Goal: Contribute content

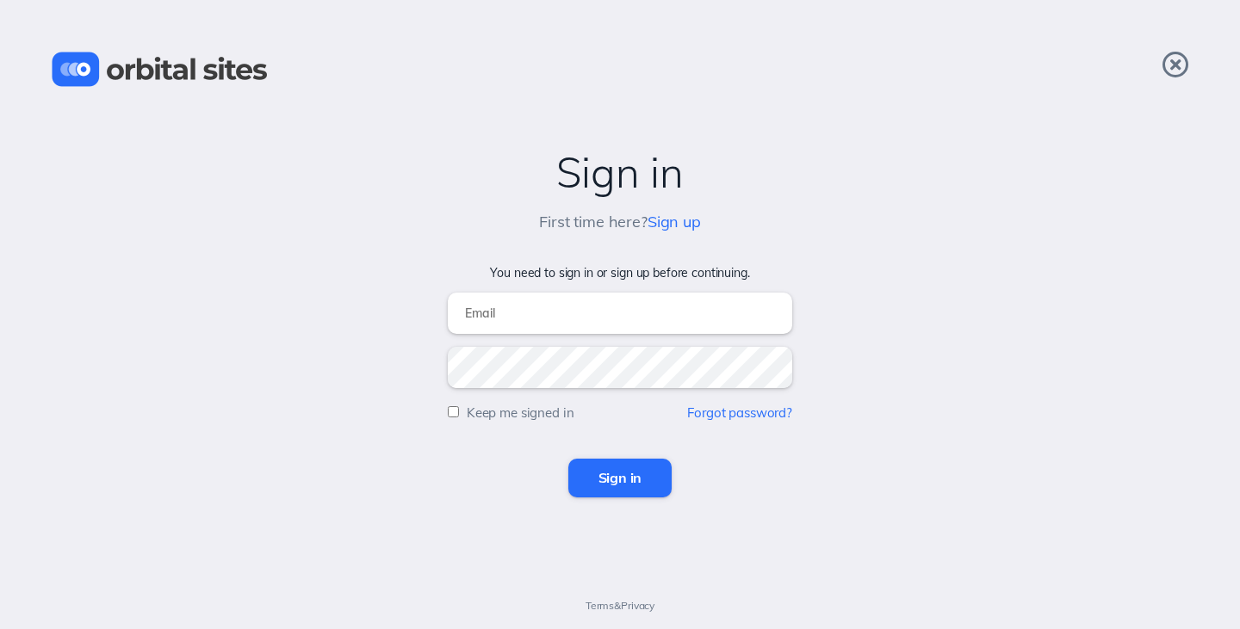
type input "[PERSON_NAME][EMAIL_ADDRESS][DOMAIN_NAME]"
click at [622, 473] on input "Sign in" at bounding box center [620, 478] width 104 height 38
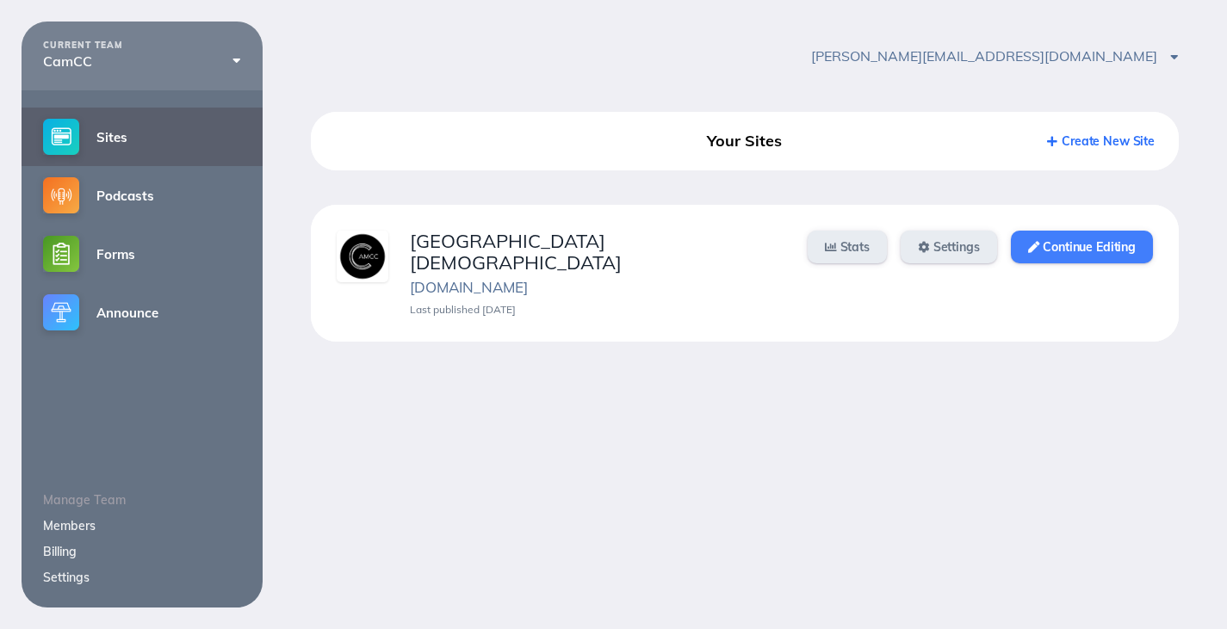
click at [1112, 251] on link "Continue Editing" at bounding box center [1082, 247] width 142 height 33
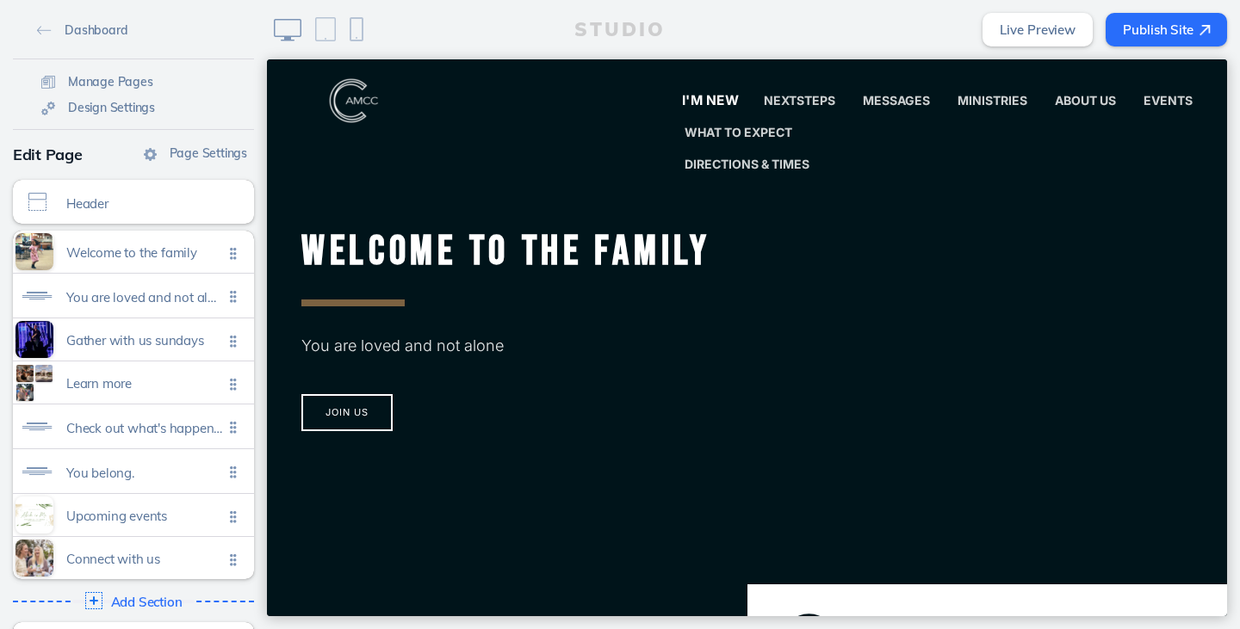
click at [699, 102] on span "I'm New" at bounding box center [710, 100] width 57 height 16
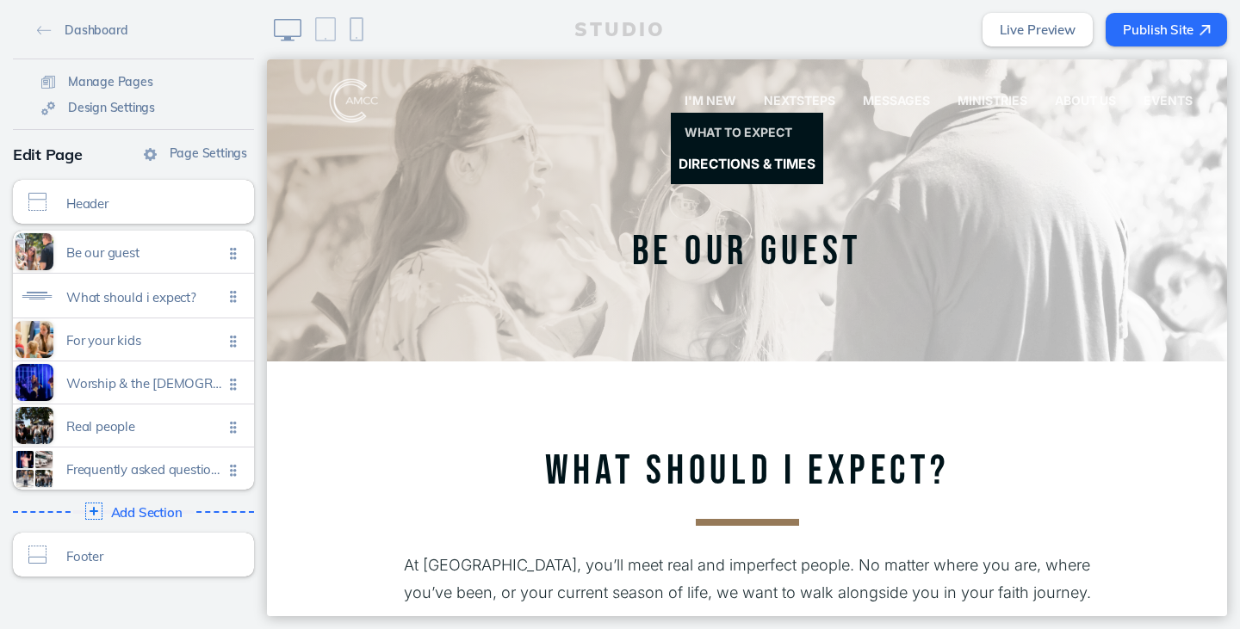
click at [727, 150] on link "Directions & Times" at bounding box center [747, 164] width 168 height 34
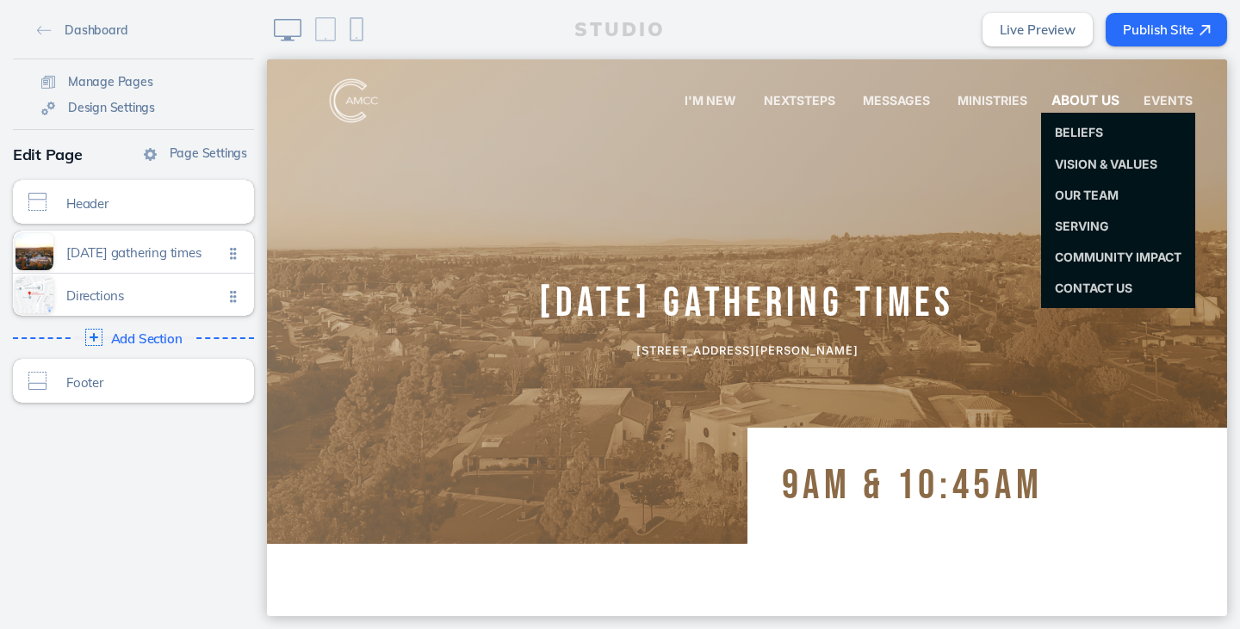
click at [1066, 95] on span "About Us" at bounding box center [1084, 100] width 67 height 16
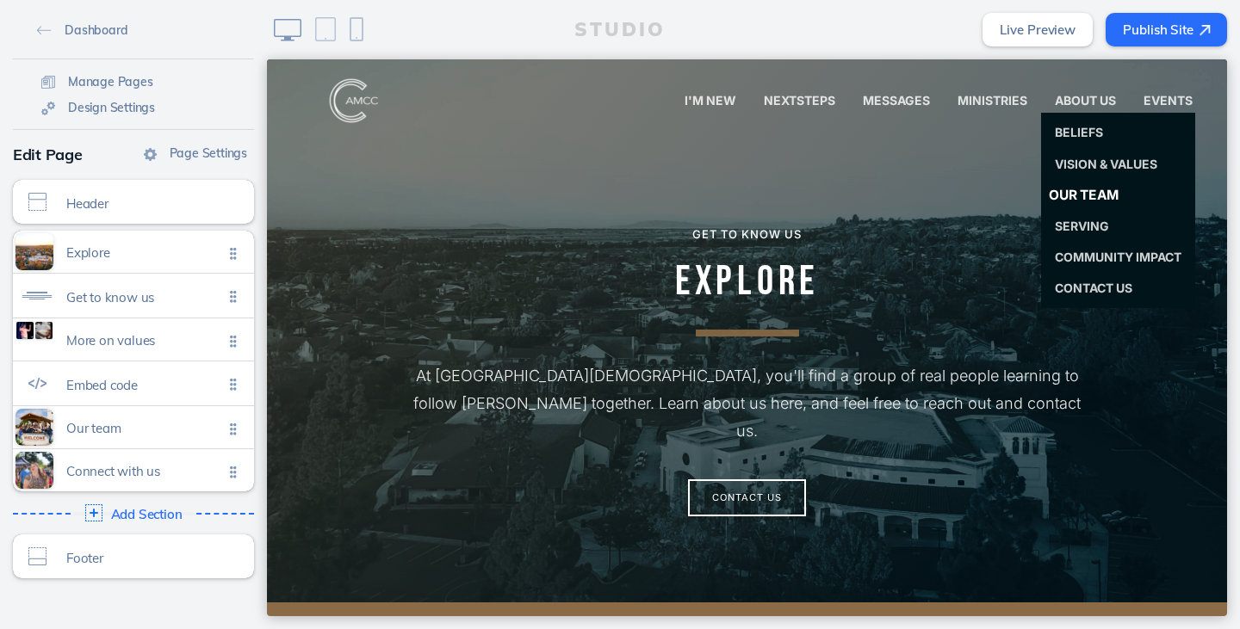
click at [1081, 189] on span "Our Team" at bounding box center [1083, 195] width 70 height 16
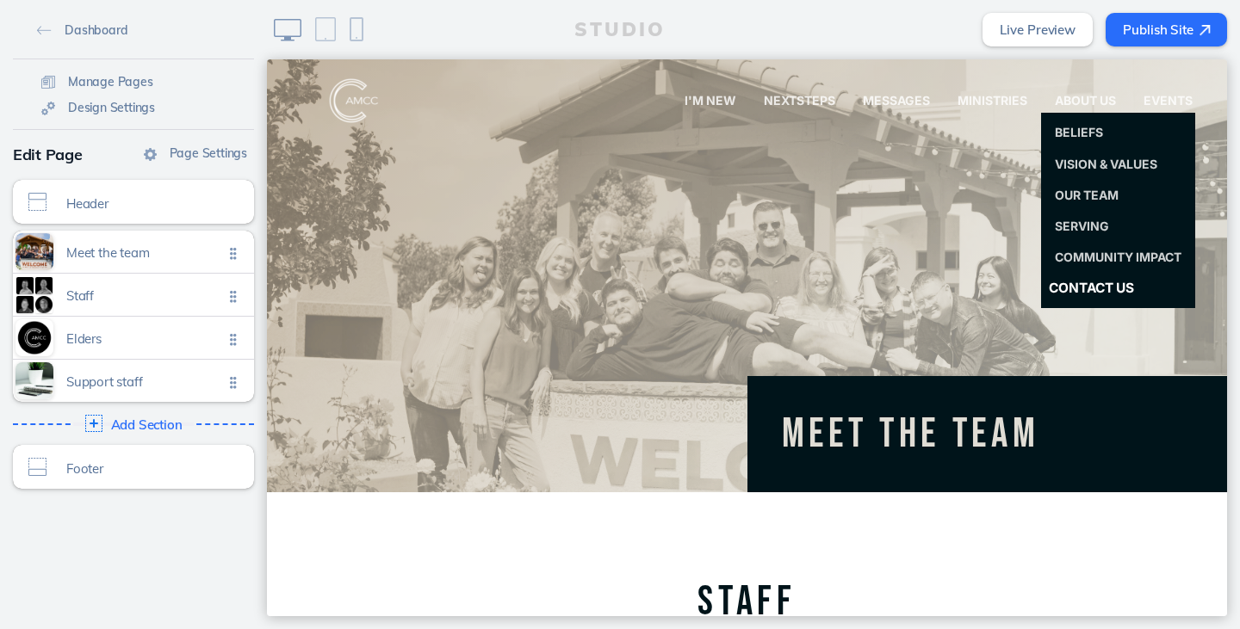
click at [1067, 288] on span "Contact Us" at bounding box center [1090, 288] width 85 height 16
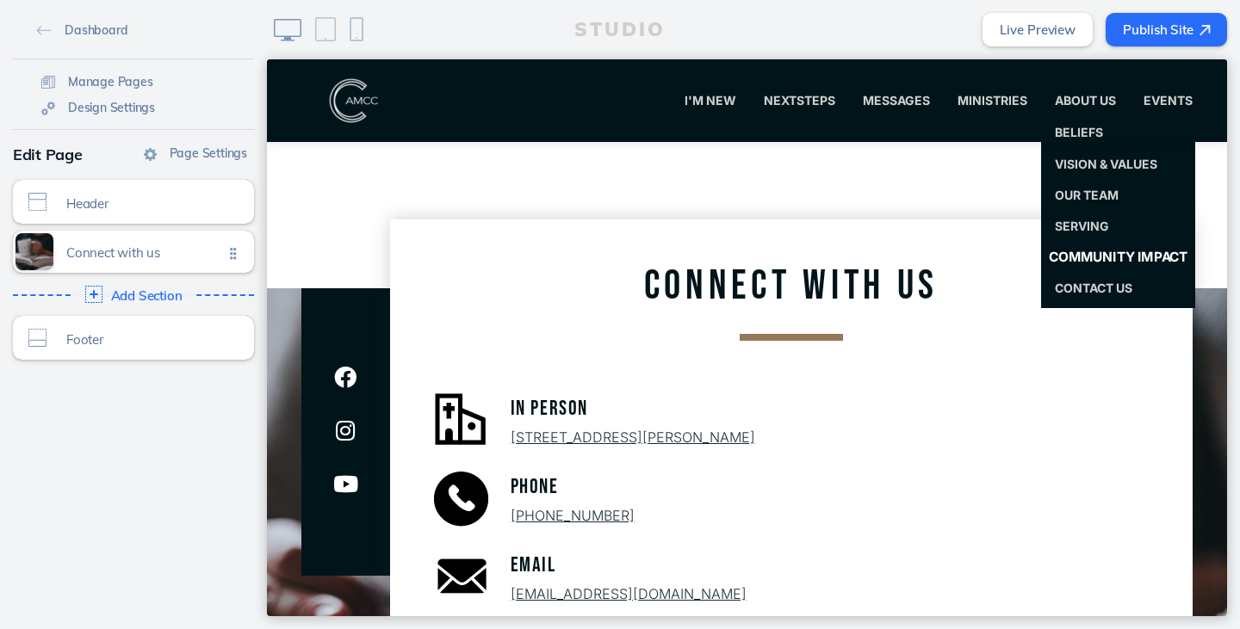
click at [1073, 253] on span "Community Impact" at bounding box center [1117, 257] width 139 height 16
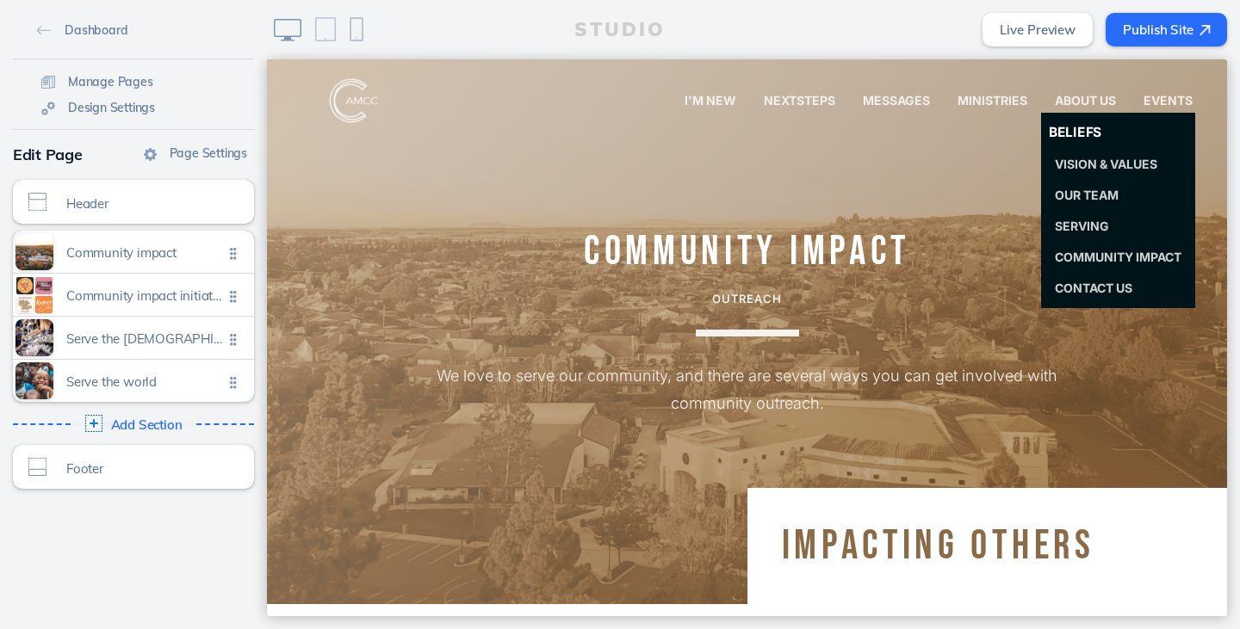
click at [1067, 132] on span "Beliefs" at bounding box center [1074, 133] width 53 height 16
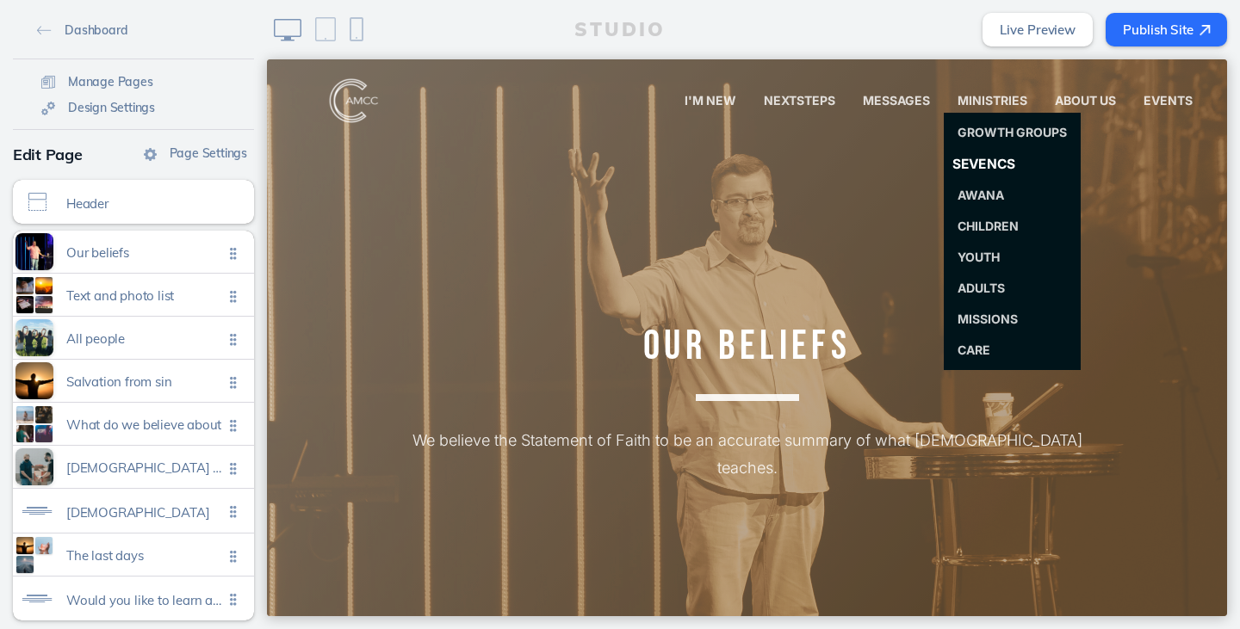
click at [952, 165] on span "SevenCs" at bounding box center [984, 164] width 64 height 16
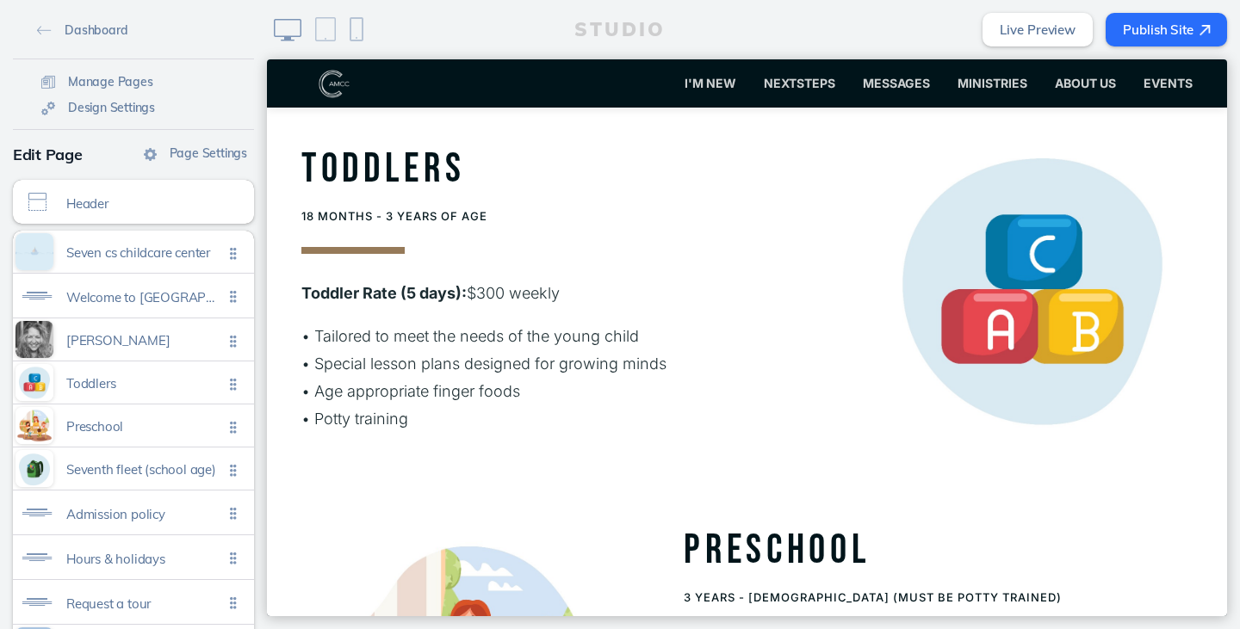
scroll to position [1722, 0]
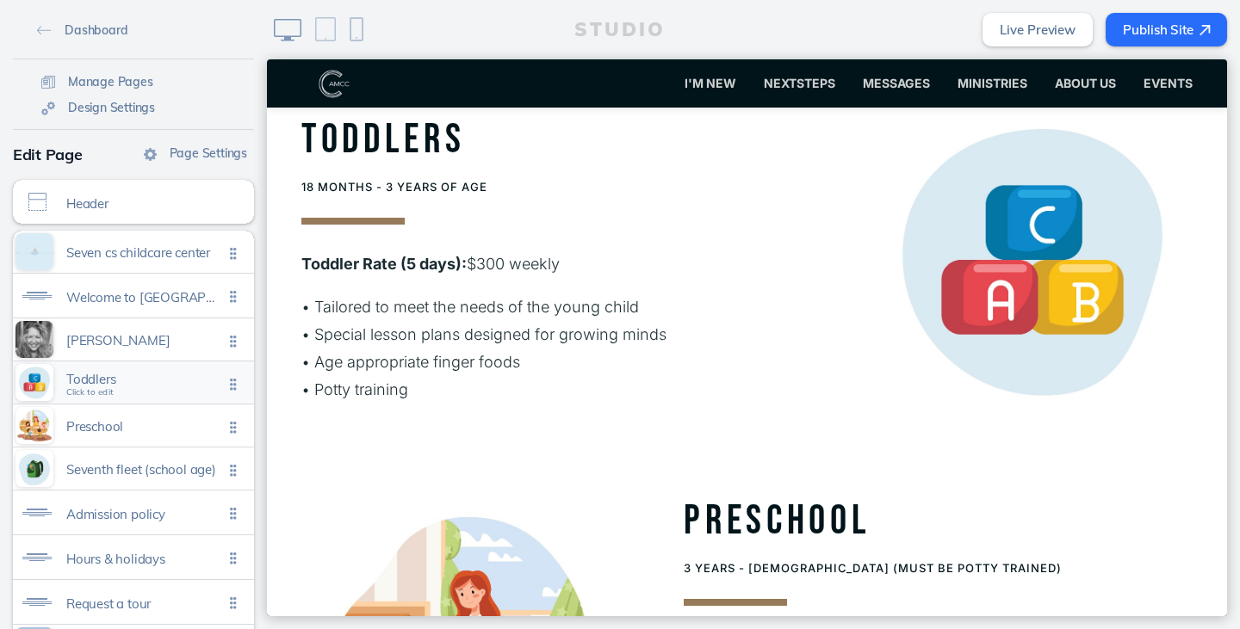
click at [149, 366] on div "Toddlers Click to edit" at bounding box center [133, 383] width 241 height 42
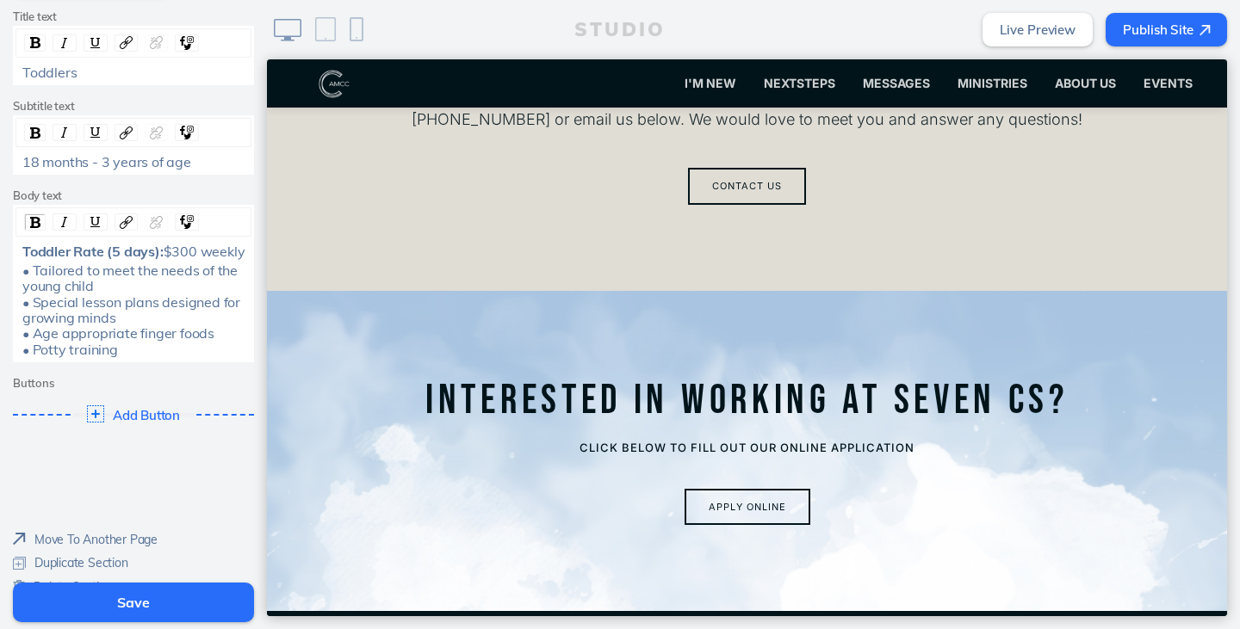
scroll to position [522, 0]
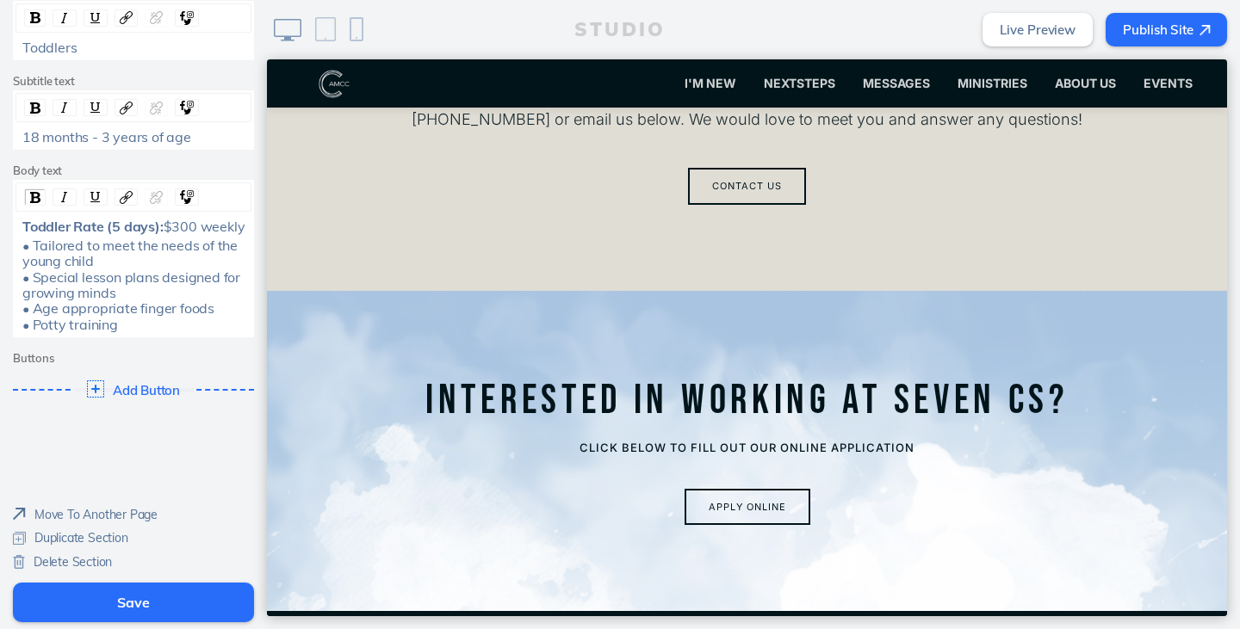
click at [164, 614] on button "Save" at bounding box center [133, 603] width 241 height 40
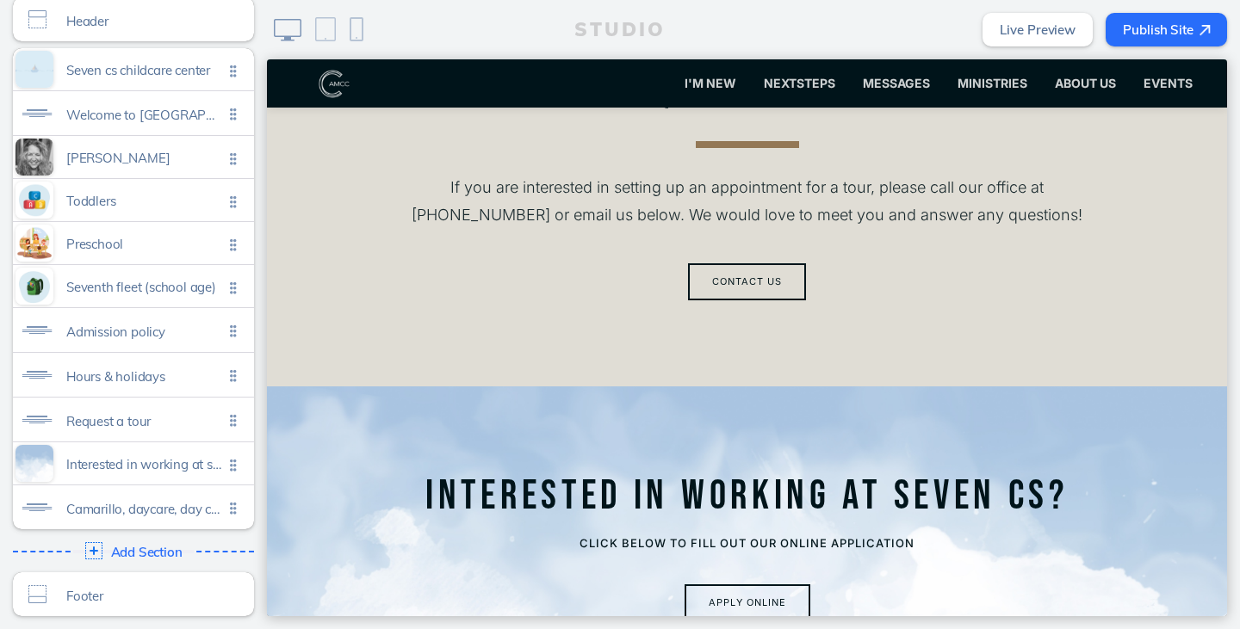
scroll to position [4680, 0]
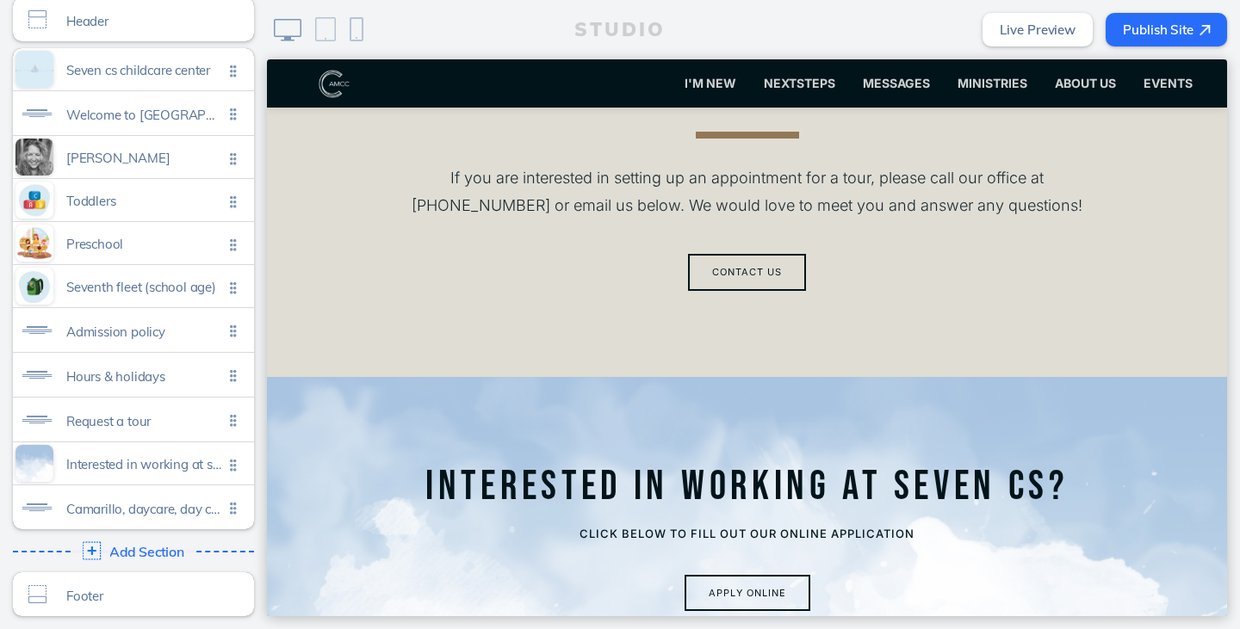
click at [169, 555] on span "Add Section" at bounding box center [146, 552] width 75 height 15
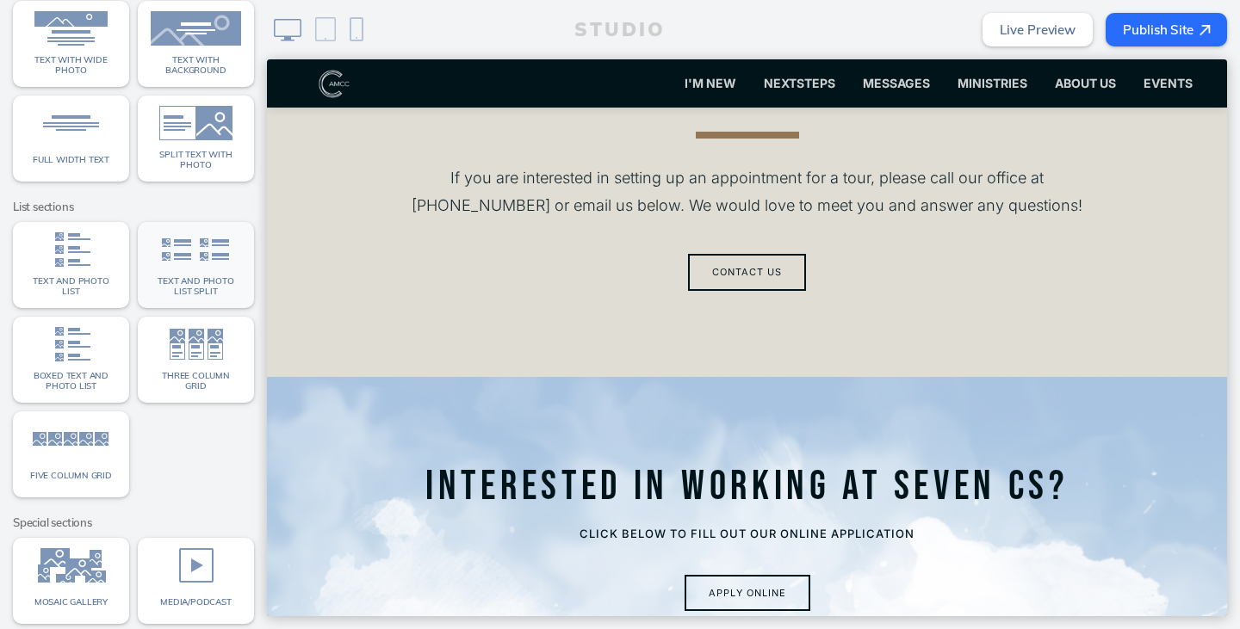
scroll to position [244, 0]
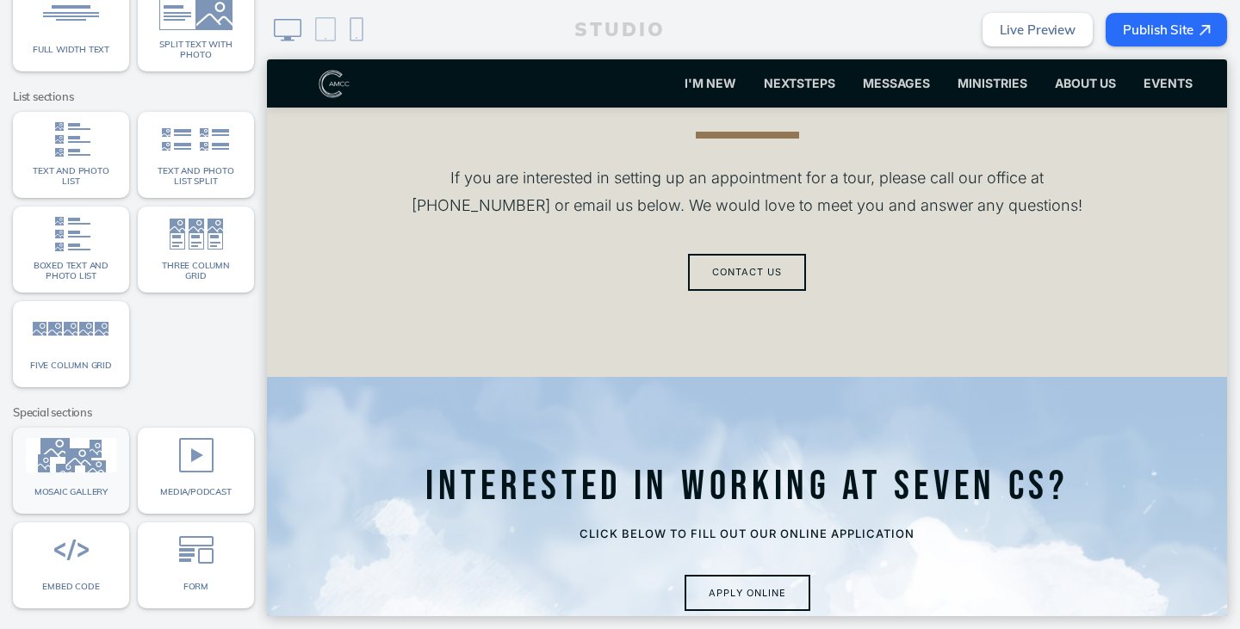
click at [96, 468] on img at bounding box center [71, 455] width 90 height 34
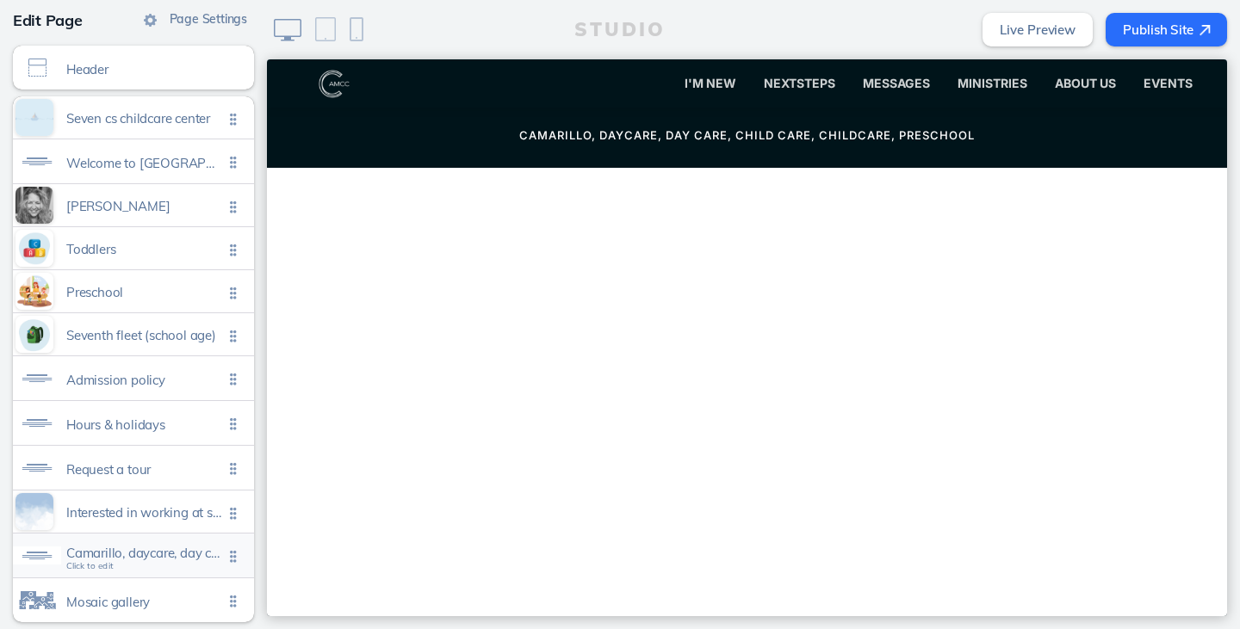
scroll to position [227, 0]
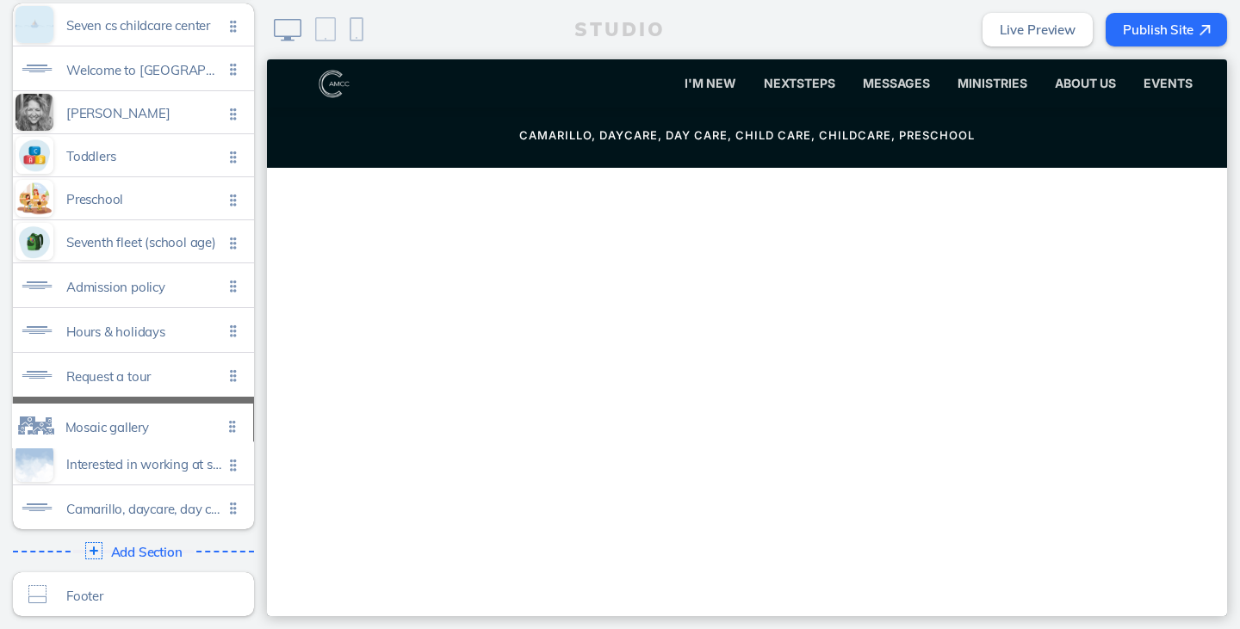
drag, startPoint x: 225, startPoint y: 506, endPoint x: 230, endPoint y: 425, distance: 81.1
click at [230, 425] on ul "Seven cs childcare center Click to edit Welcome to camarillo community church c…" at bounding box center [133, 266] width 241 height 526
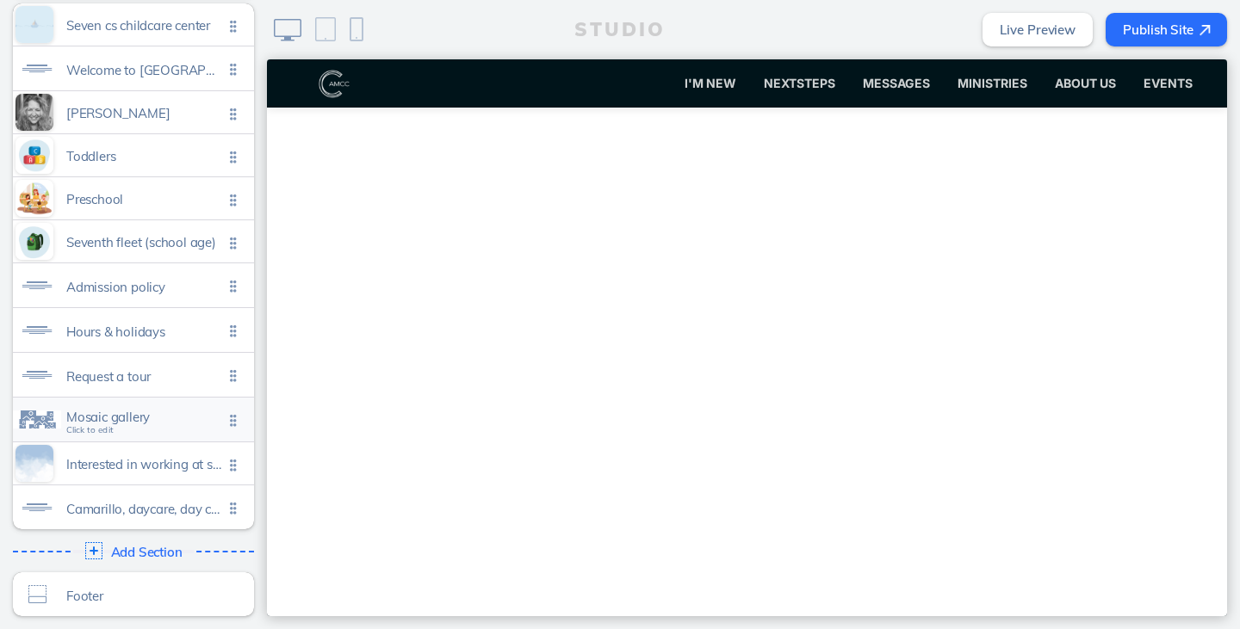
click at [116, 412] on span "Mosaic gallery" at bounding box center [144, 417] width 157 height 15
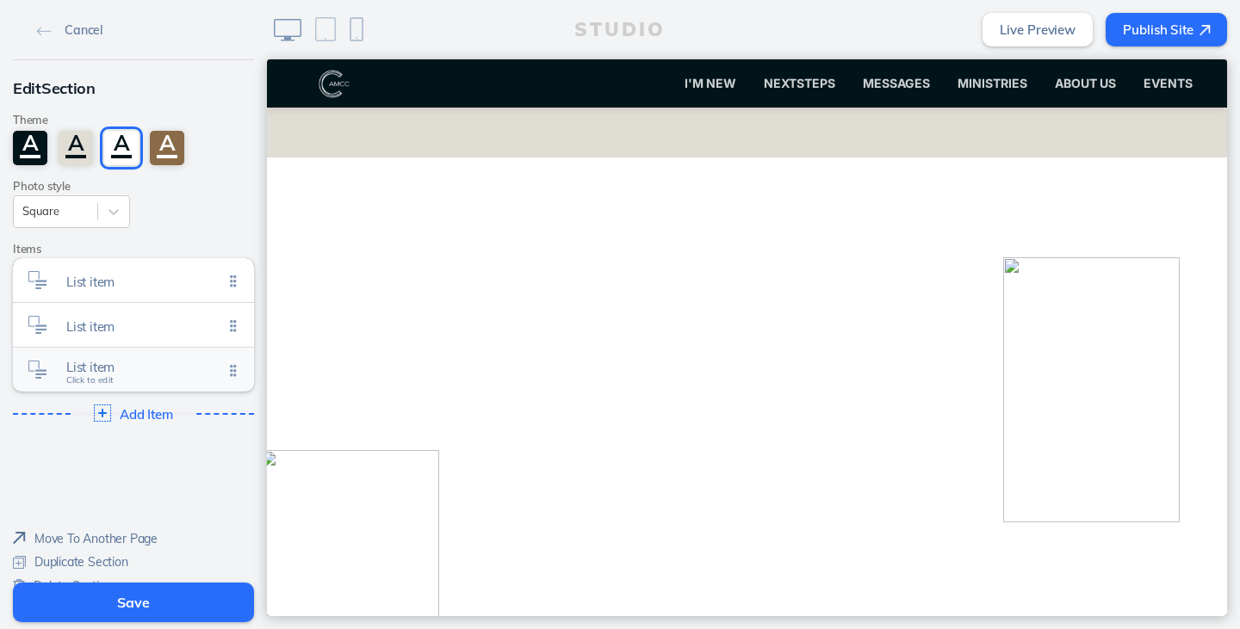
scroll to position [4889, 0]
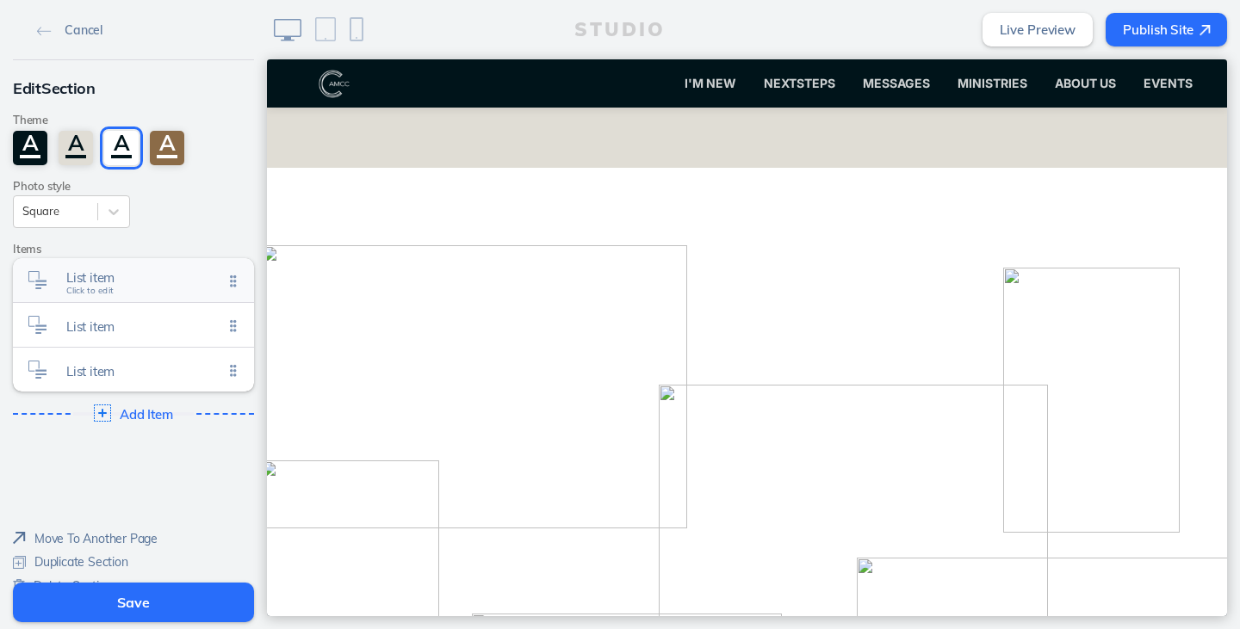
click at [78, 275] on span "List item" at bounding box center [144, 277] width 157 height 15
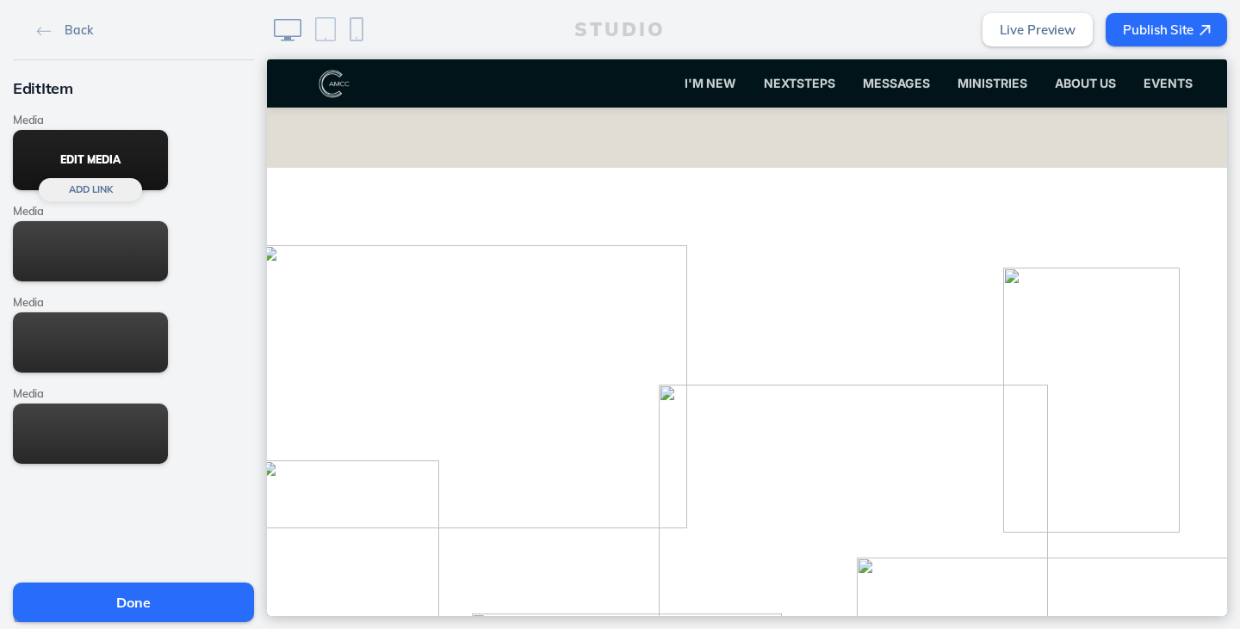
click at [84, 158] on button "Edit Media" at bounding box center [90, 160] width 155 height 60
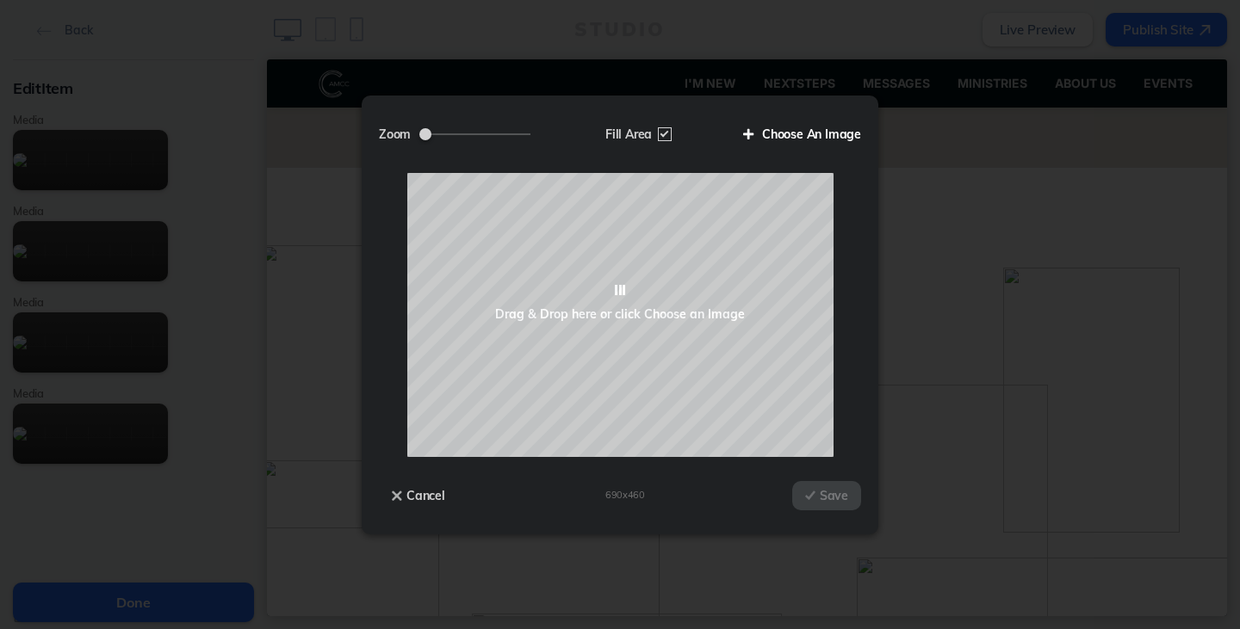
click at [814, 128] on label "Choose An Image" at bounding box center [795, 134] width 131 height 29
click at [0, 0] on input "Choose An Image" at bounding box center [0, 0] width 0 height 0
